Goal: Find specific page/section: Find specific page/section

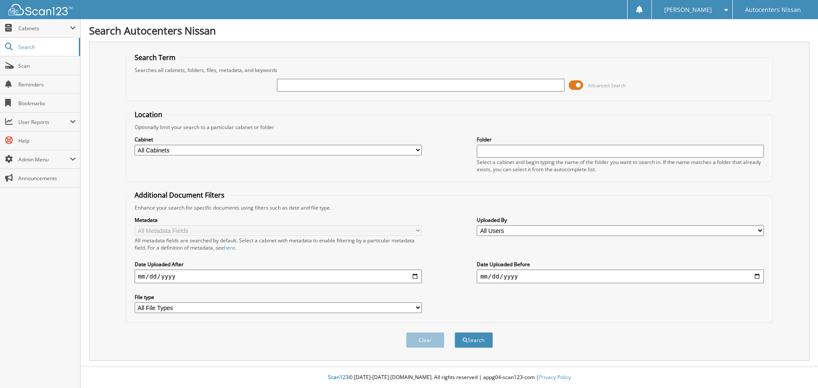
click at [300, 84] on input "text" at bounding box center [420, 85] width 287 height 13
type input "a"
type input "A85012"
click at [455, 332] on button "Search" at bounding box center [474, 340] width 38 height 16
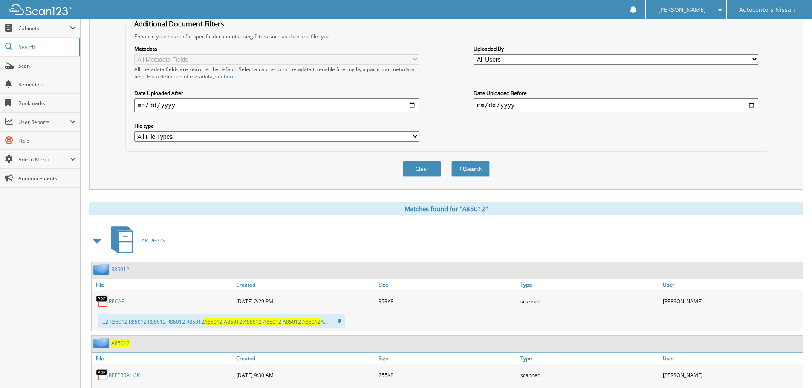
scroll to position [213, 0]
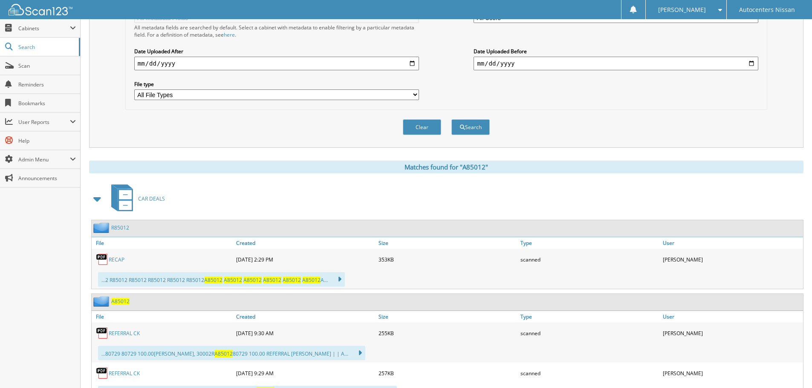
click at [119, 229] on link "R85012" at bounding box center [120, 227] width 18 height 7
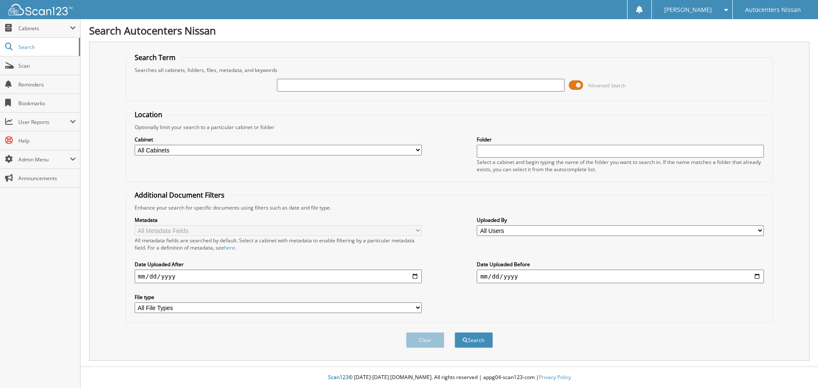
click at [282, 86] on input "text" at bounding box center [420, 85] width 287 height 13
type input "A85012"
click at [455, 332] on button "Search" at bounding box center [474, 340] width 38 height 16
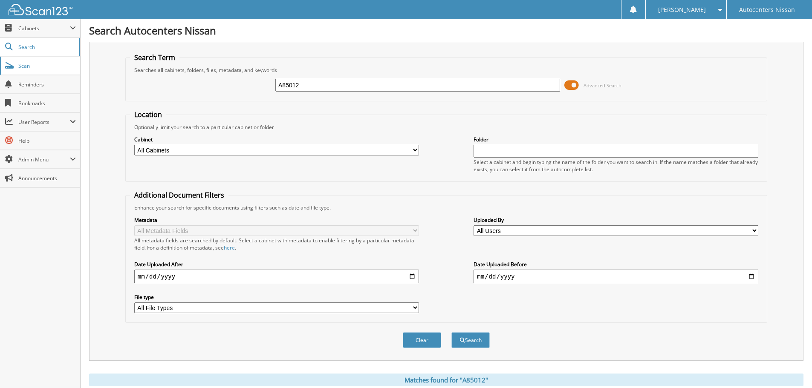
click at [27, 67] on span "Scan" at bounding box center [47, 65] width 58 height 7
